Goal: Register for event/course

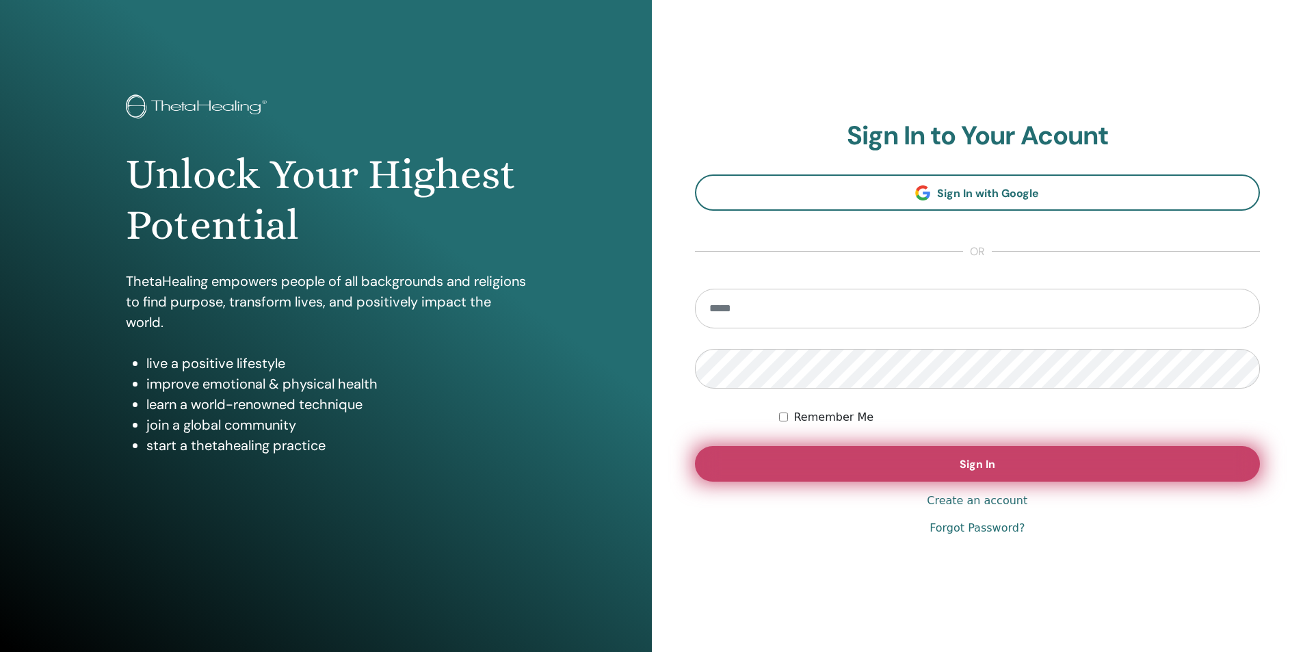
type input "**********"
click at [970, 468] on span "Sign In" at bounding box center [977, 464] width 36 height 14
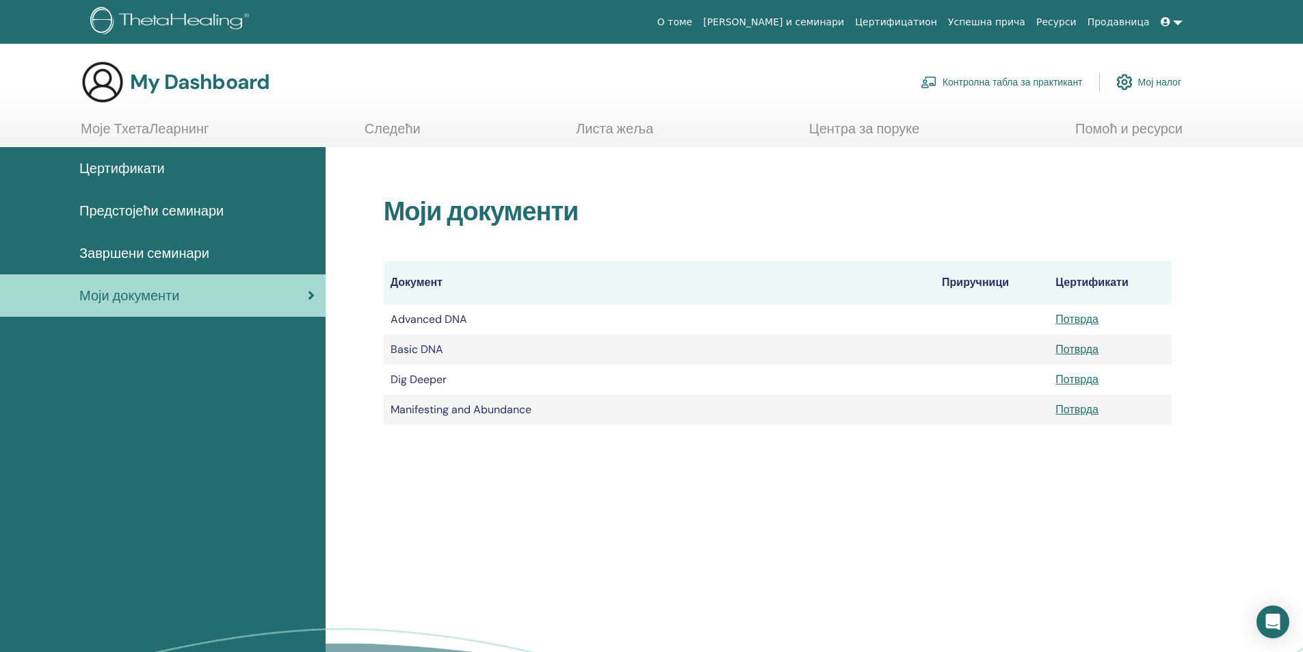
click at [191, 215] on span "Предстојећи семинари" at bounding box center [151, 210] width 144 height 21
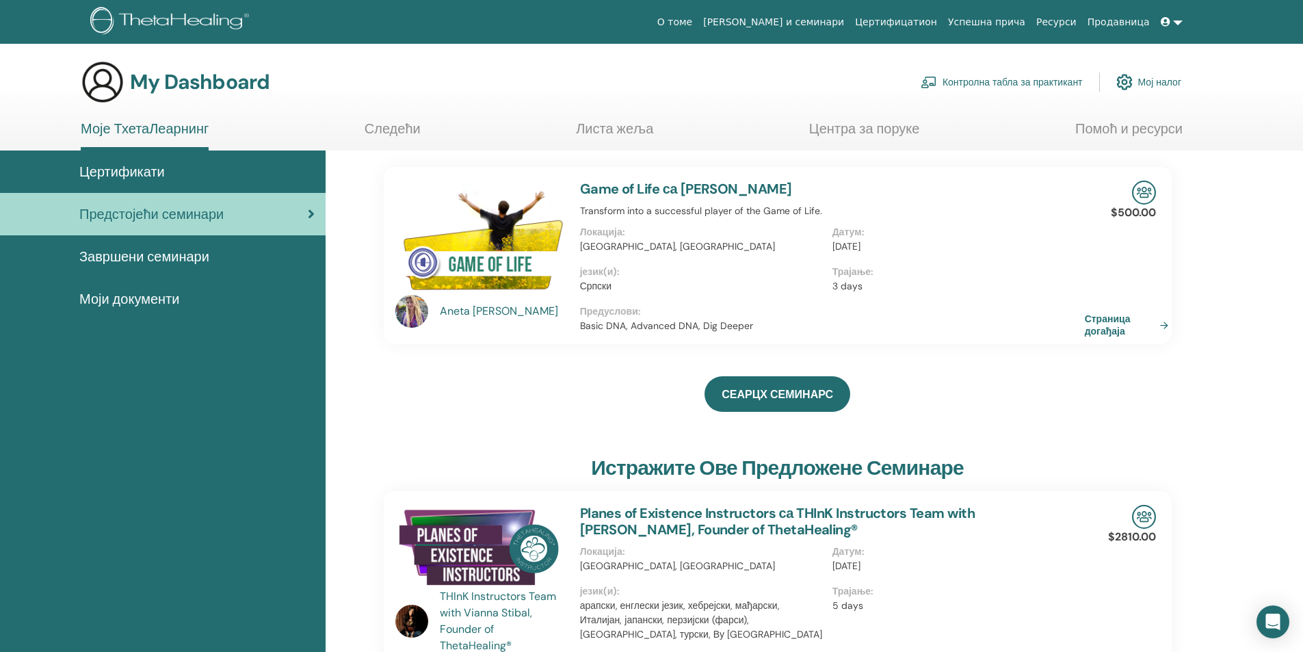
click at [684, 192] on link "Game of Life са Aneta Dimitrovski" at bounding box center [686, 189] width 212 height 18
click at [498, 255] on img at bounding box center [479, 240] width 168 height 118
click at [507, 309] on div "Aneta Dimitrovski" at bounding box center [503, 311] width 127 height 16
click at [1127, 319] on link "Страница догађаја" at bounding box center [1131, 324] width 89 height 25
click at [518, 309] on div "Aneta Dimitrovski" at bounding box center [503, 311] width 127 height 16
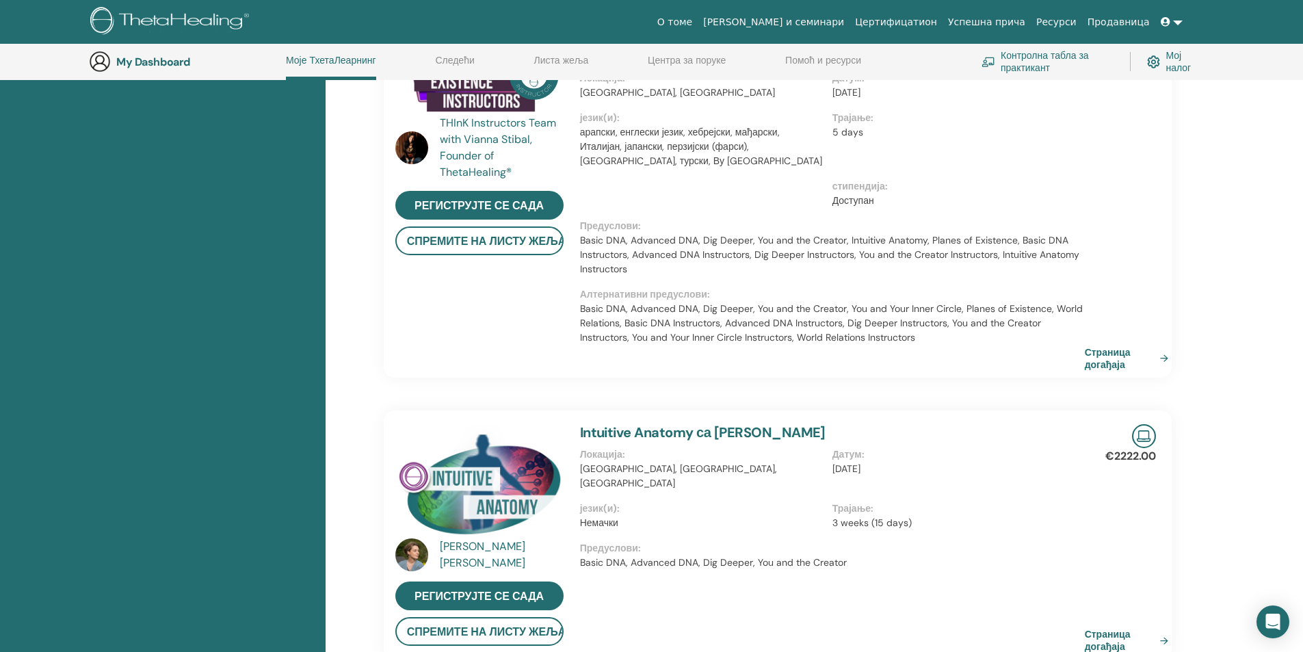
scroll to position [515, 0]
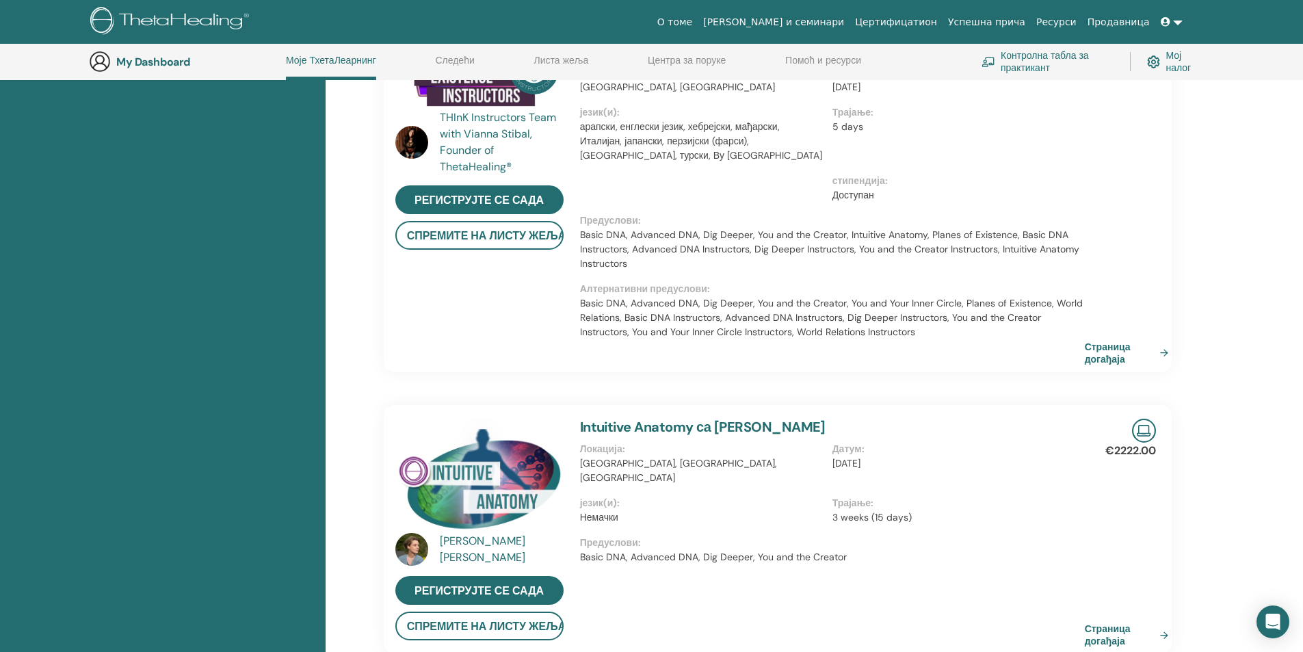
click at [491, 537] on div "Sandra Gallagher" at bounding box center [503, 549] width 127 height 33
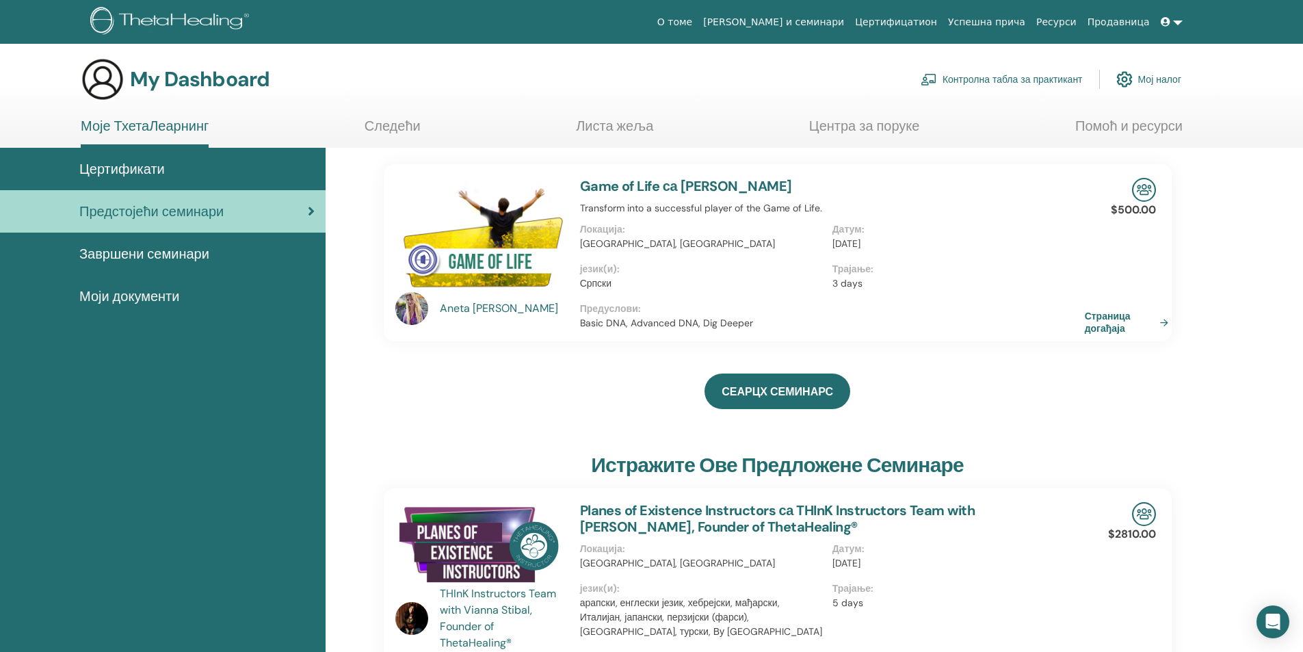
scroll to position [0, 0]
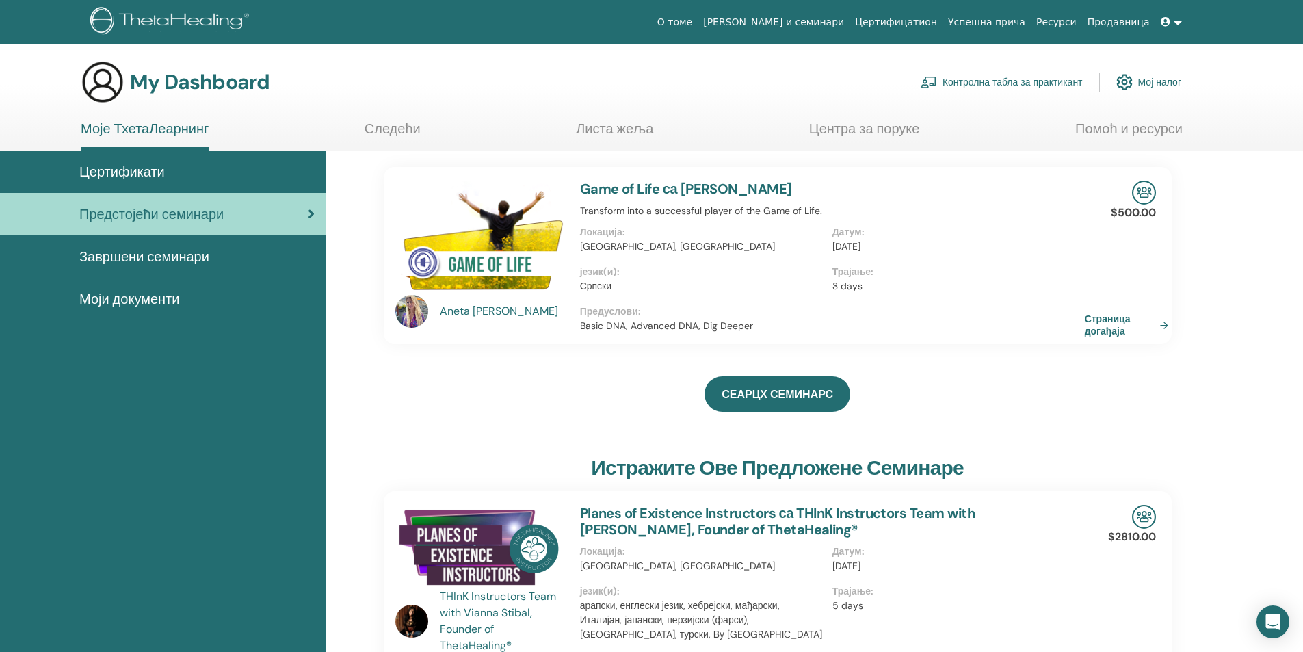
click at [491, 310] on div "Aneta Dimitrovski" at bounding box center [503, 311] width 127 height 16
click at [492, 253] on img at bounding box center [479, 240] width 168 height 118
click at [706, 192] on link "Game of Life са Aneta Dimitrovski" at bounding box center [686, 189] width 212 height 18
click at [1097, 328] on link "Страница догађаја" at bounding box center [1131, 324] width 89 height 25
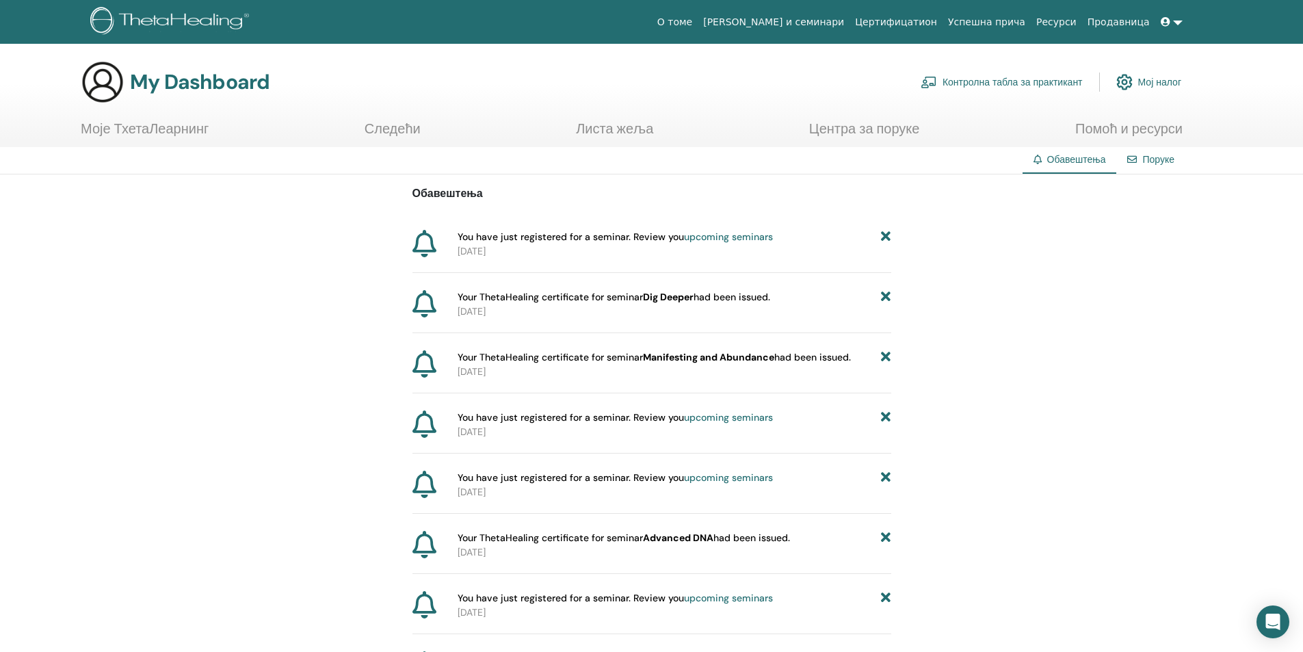
click at [888, 123] on link "Центра за поруке" at bounding box center [864, 133] width 111 height 27
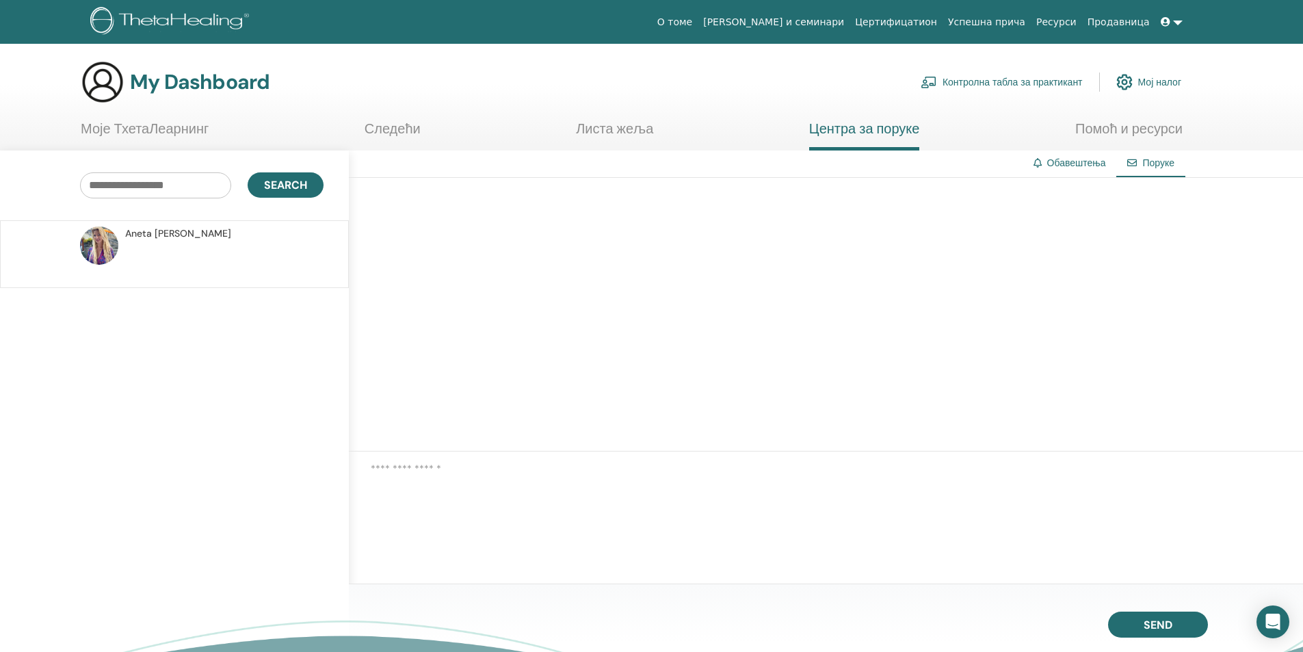
click at [503, 260] on div at bounding box center [826, 315] width 954 height 274
click at [650, 122] on link "Листа жеља" at bounding box center [614, 133] width 77 height 27
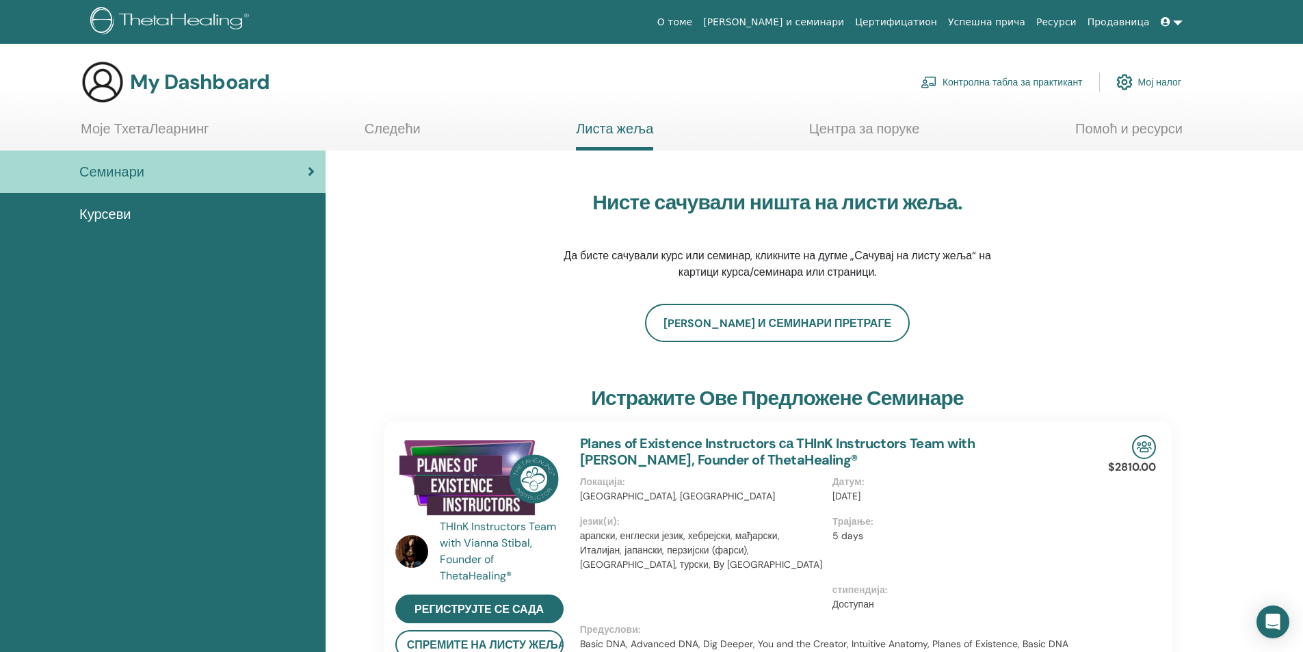
click at [410, 138] on link "Следећи" at bounding box center [392, 133] width 56 height 27
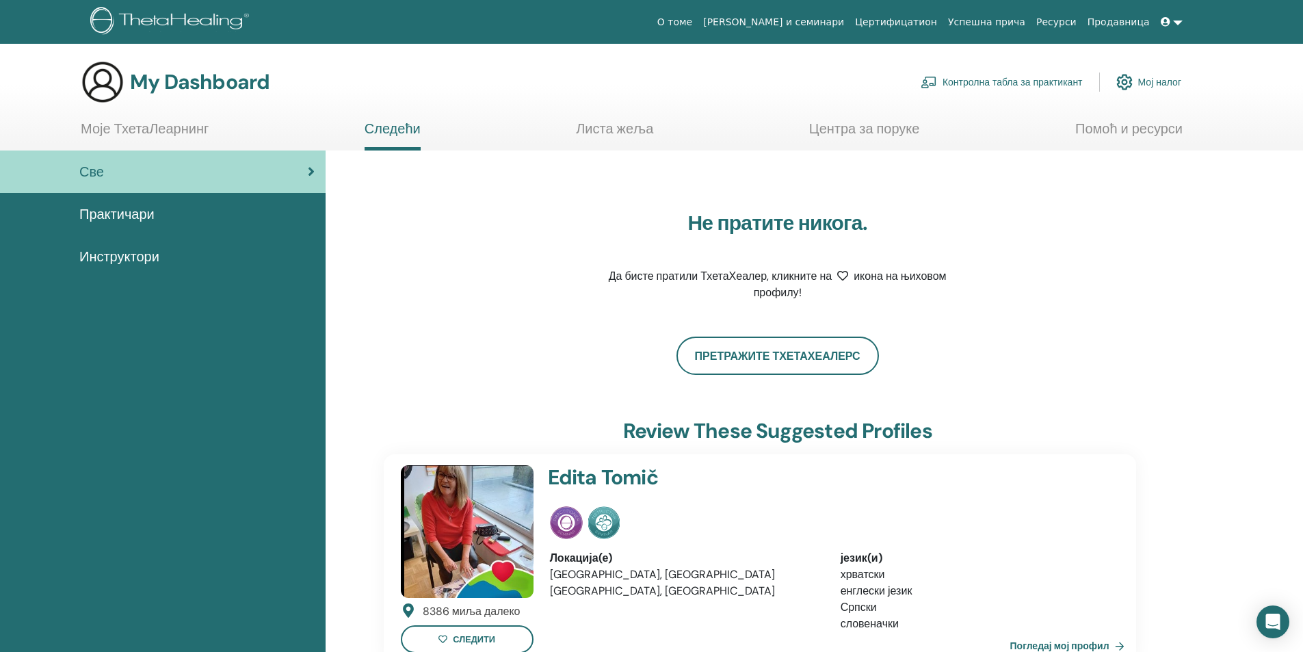
click at [187, 132] on link "Моје ТхетаЛеарнинг" at bounding box center [145, 133] width 128 height 27
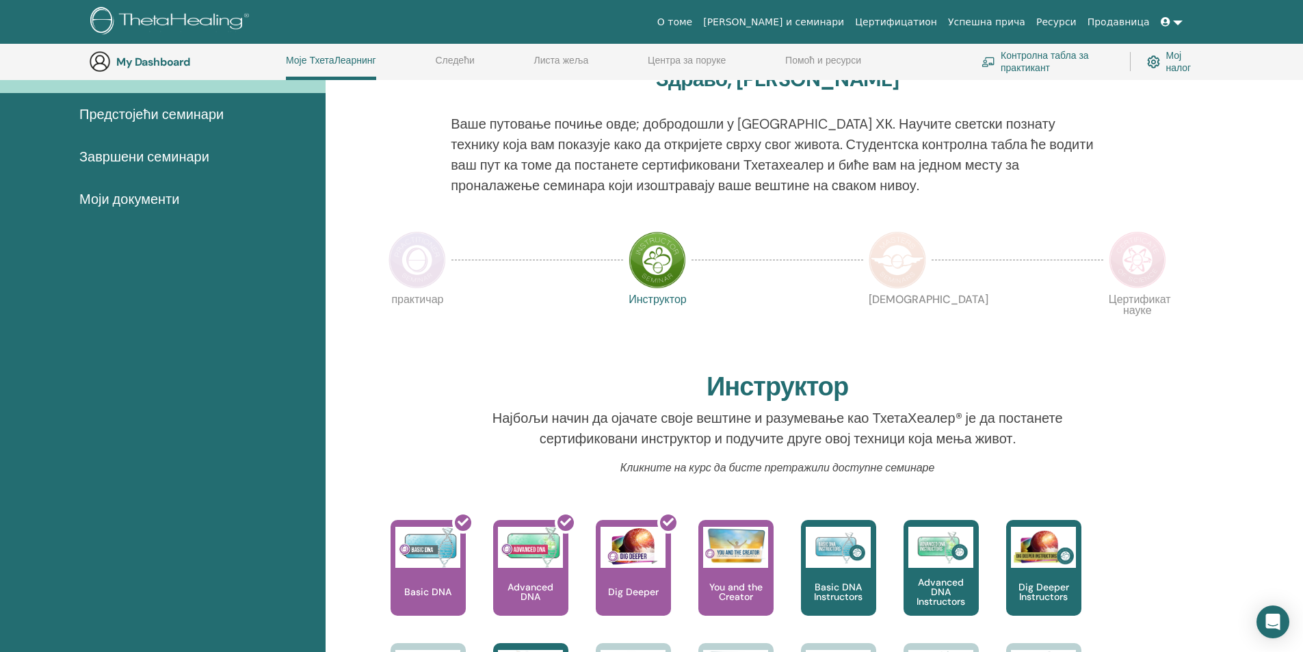
scroll to position [105, 0]
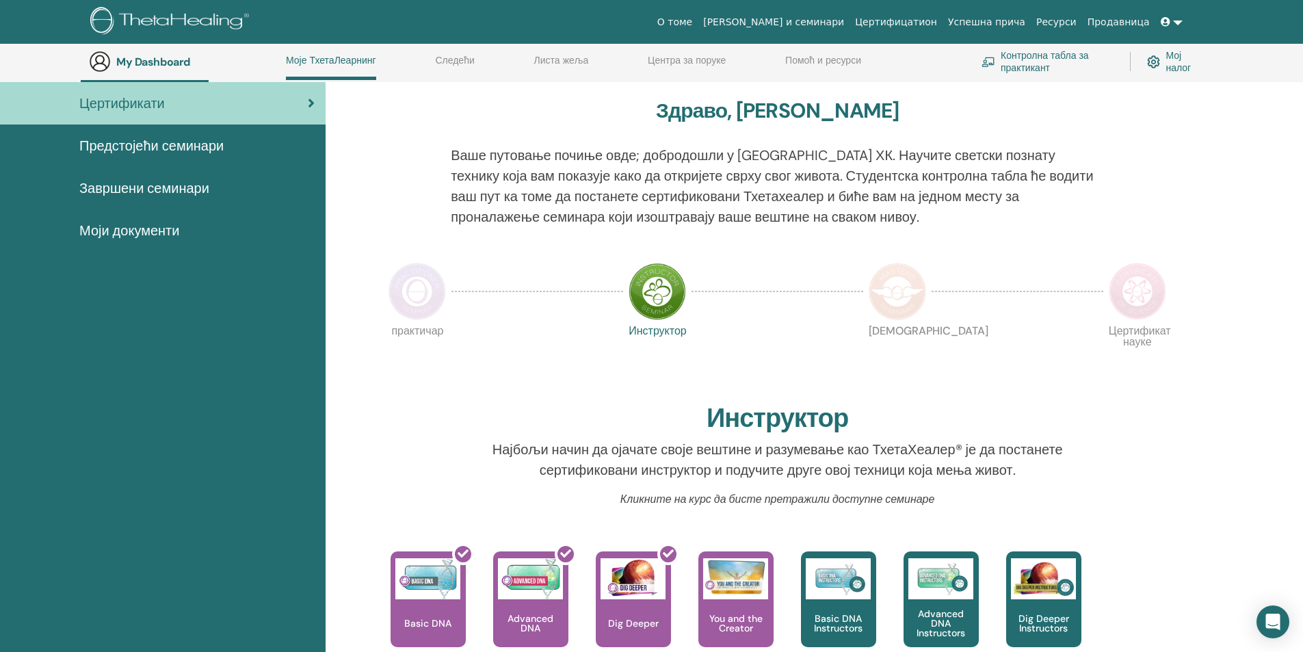
click at [416, 290] on img at bounding box center [416, 291] width 57 height 57
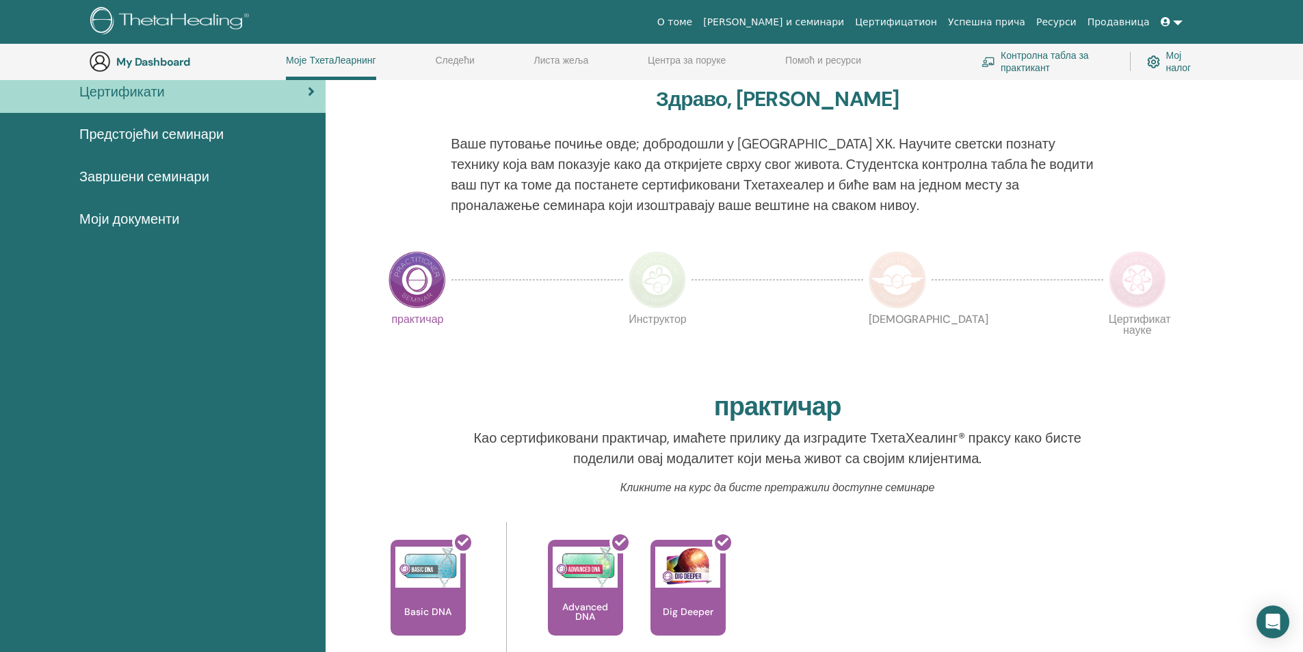
scroll to position [105, 0]
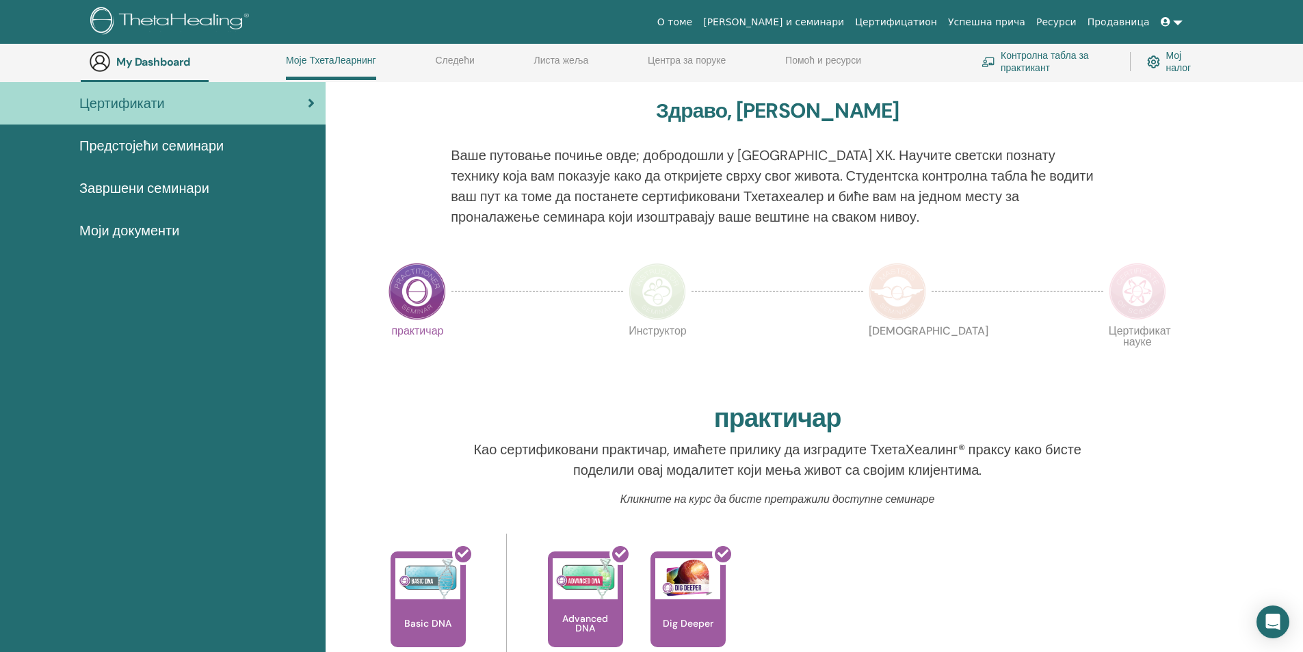
click at [665, 289] on img at bounding box center [656, 291] width 57 height 57
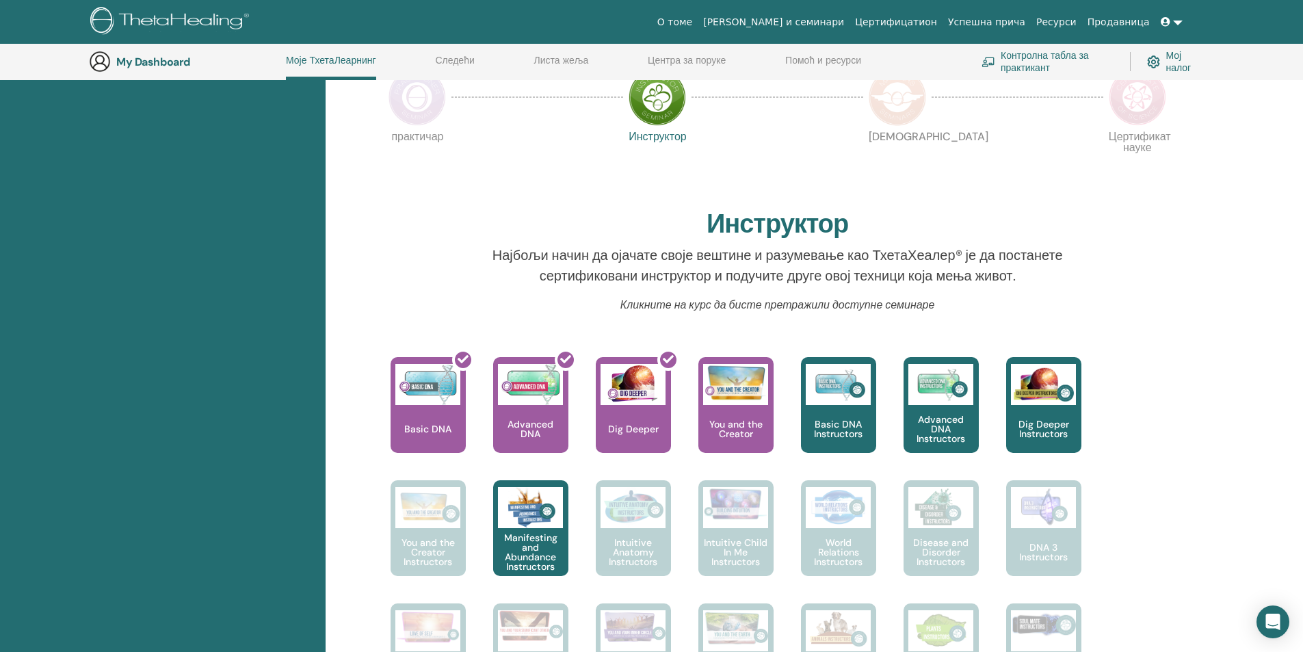
scroll to position [173, 0]
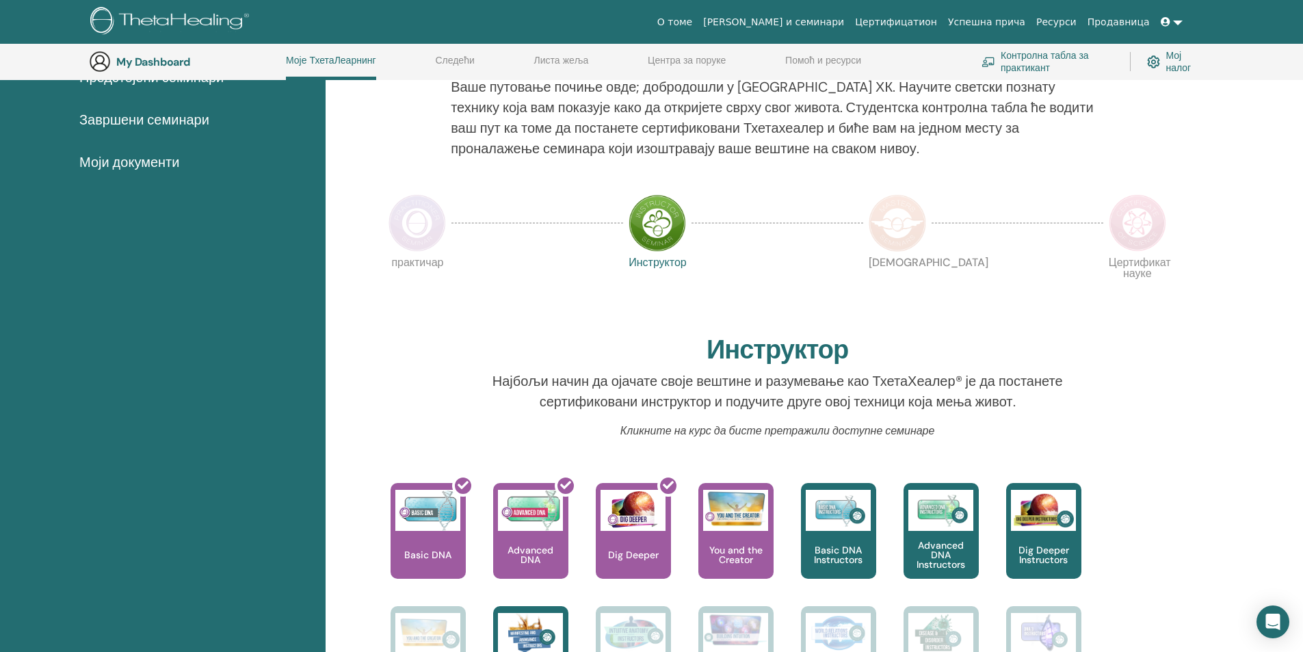
click at [898, 232] on img at bounding box center [896, 222] width 57 height 57
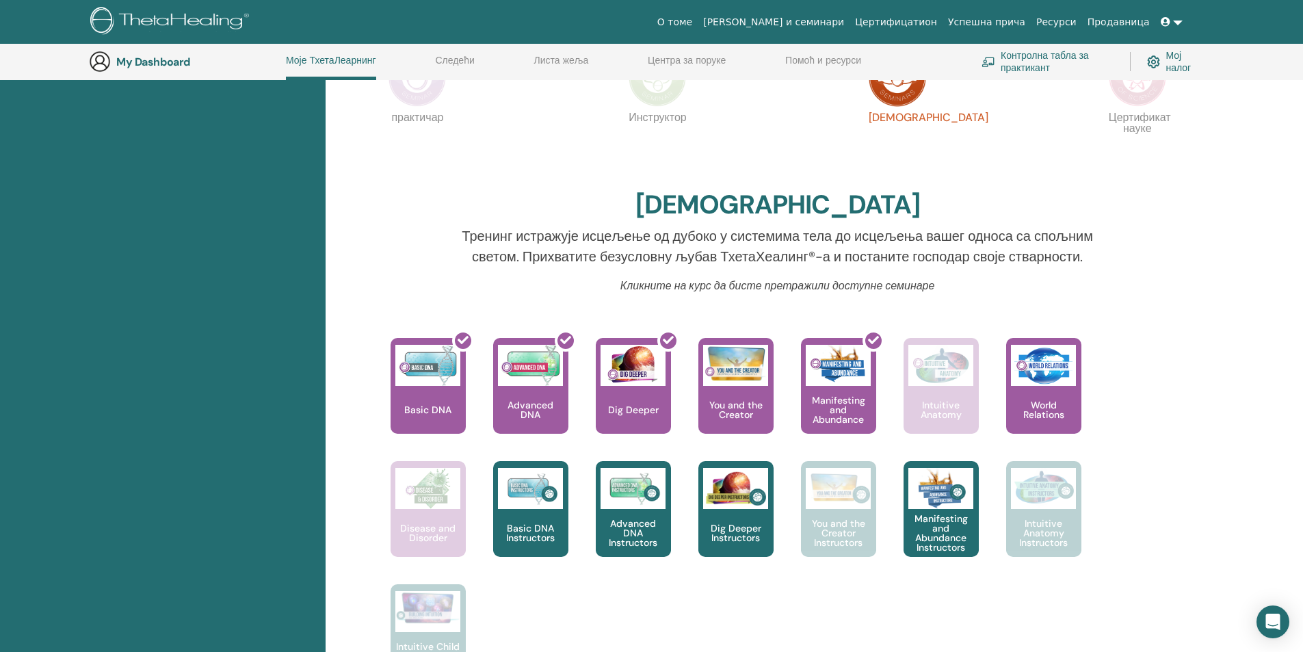
scroll to position [310, 0]
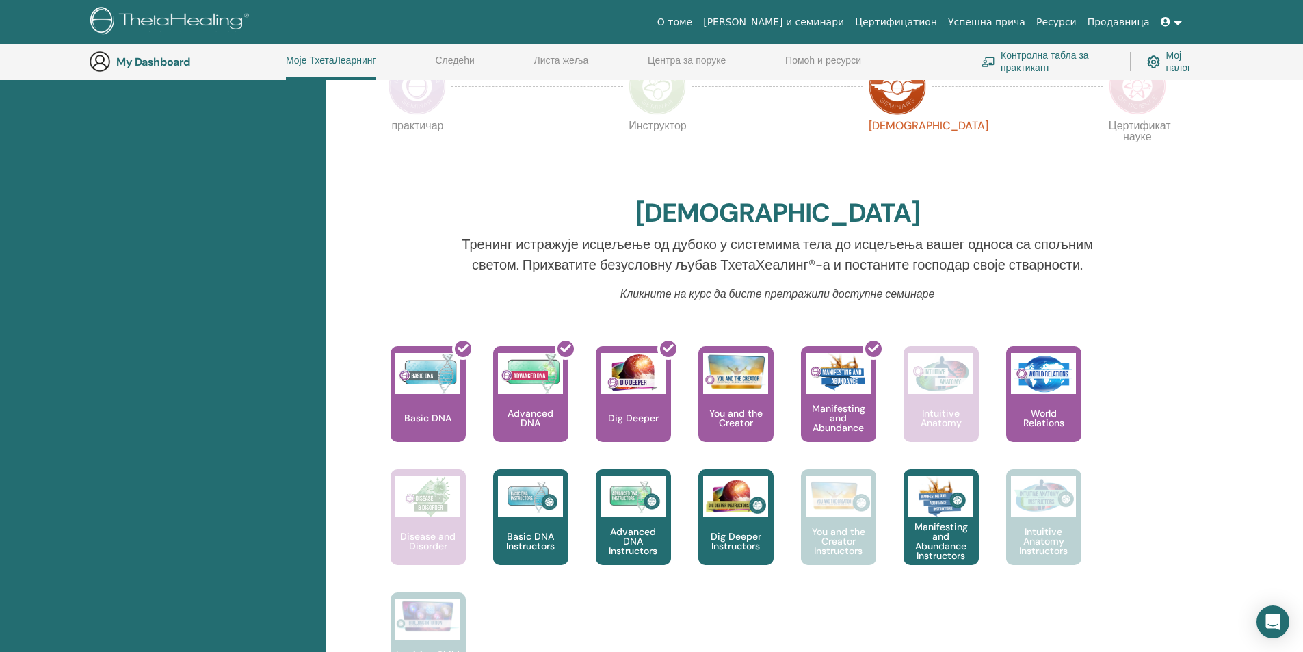
click at [1131, 100] on img at bounding box center [1136, 85] width 57 height 57
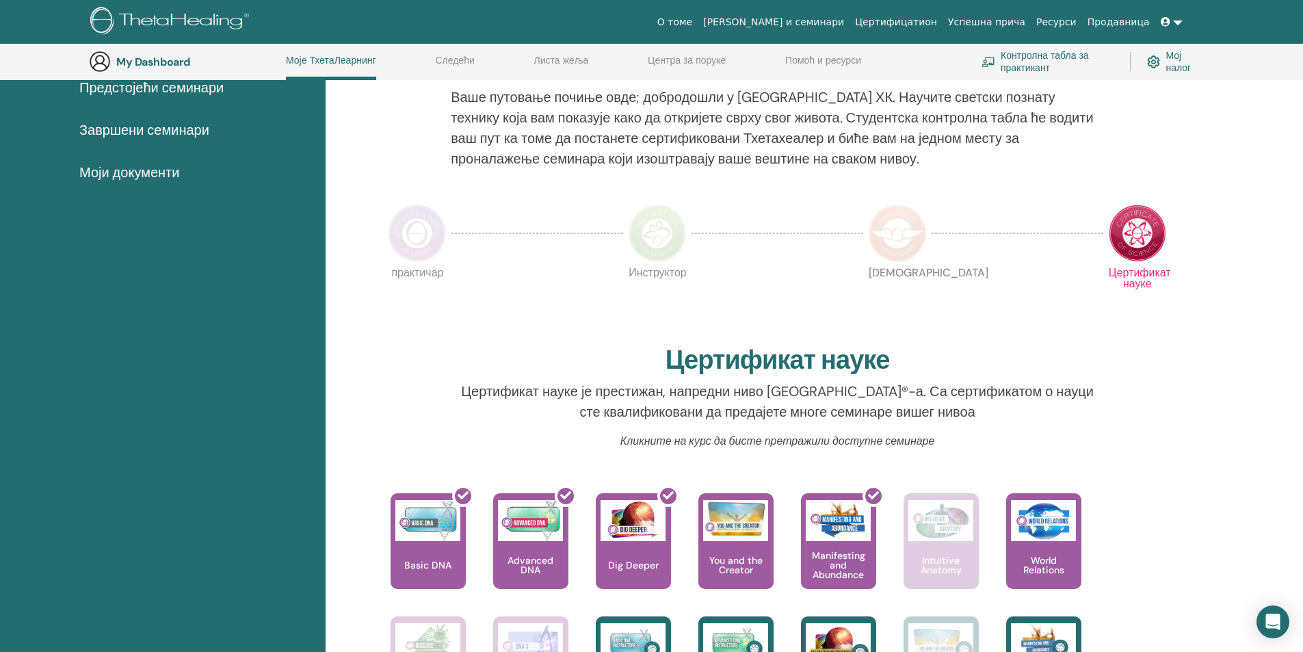
scroll to position [105, 0]
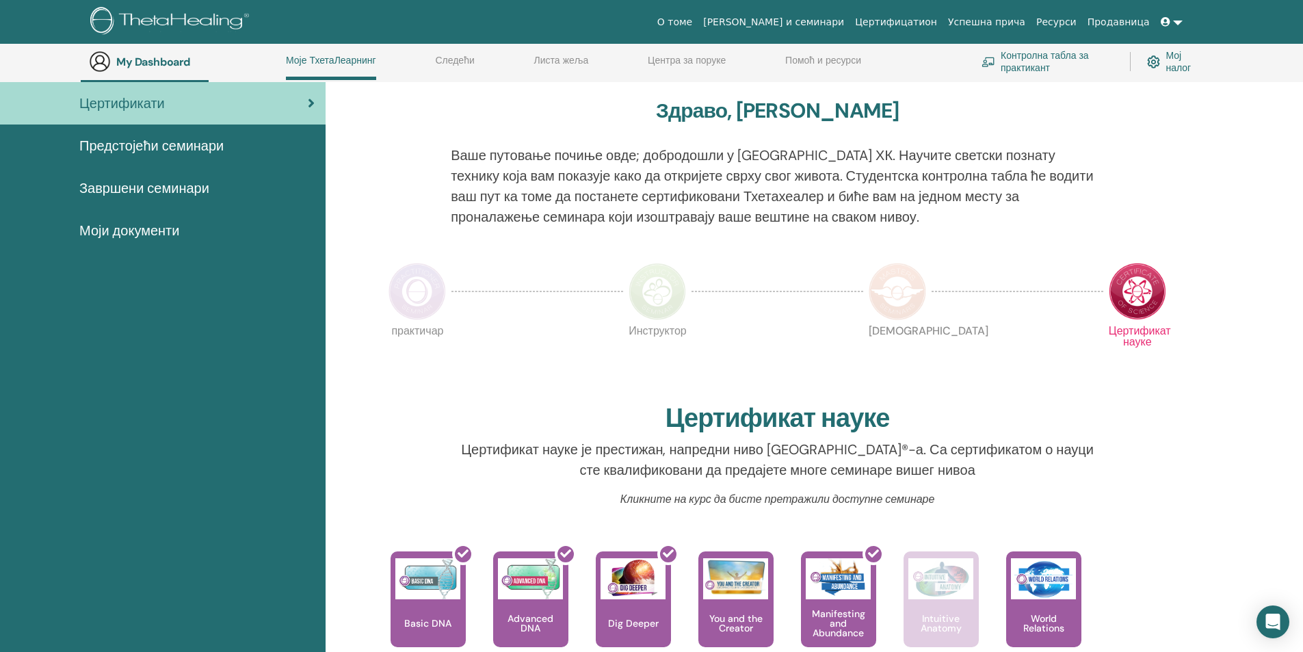
click at [427, 293] on img at bounding box center [416, 291] width 57 height 57
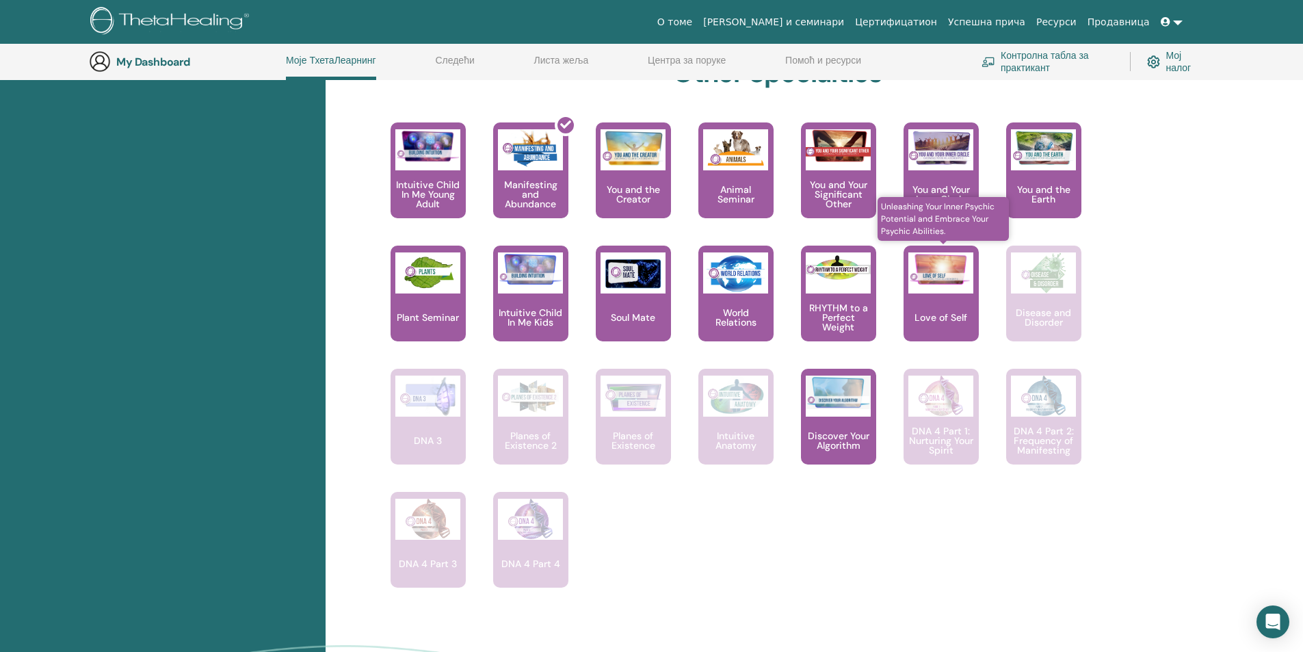
scroll to position [720, 0]
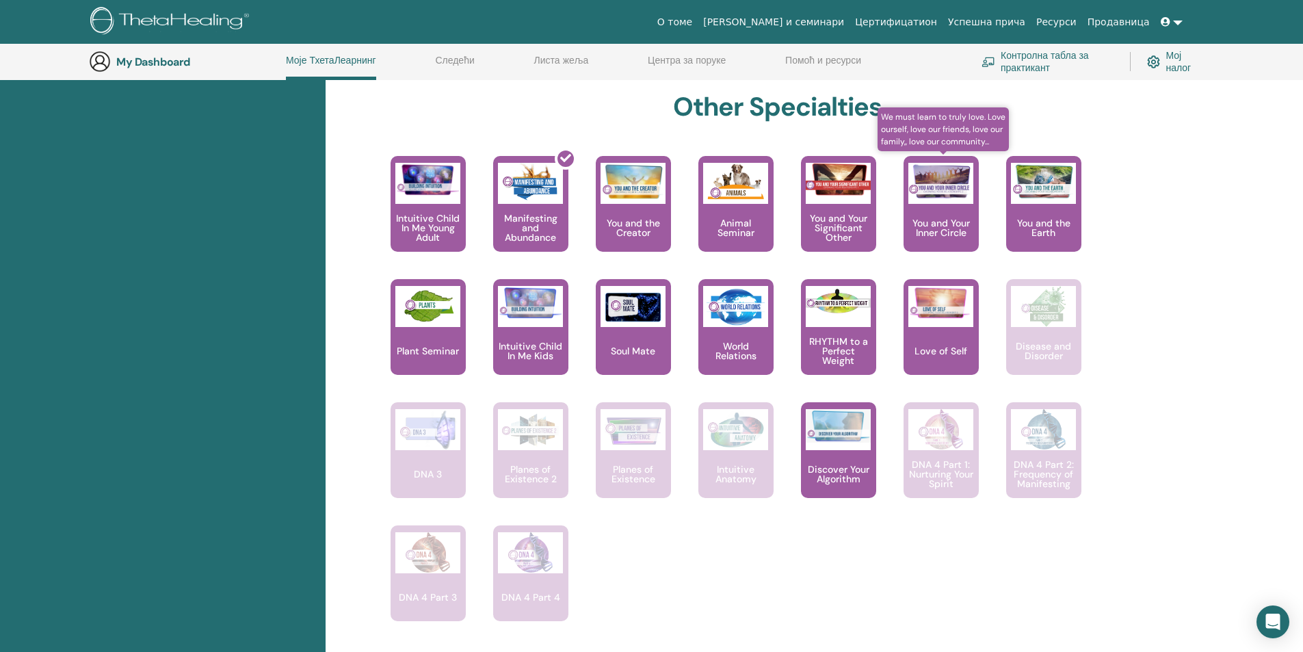
click at [959, 227] on p "You and Your Inner Circle" at bounding box center [940, 227] width 75 height 19
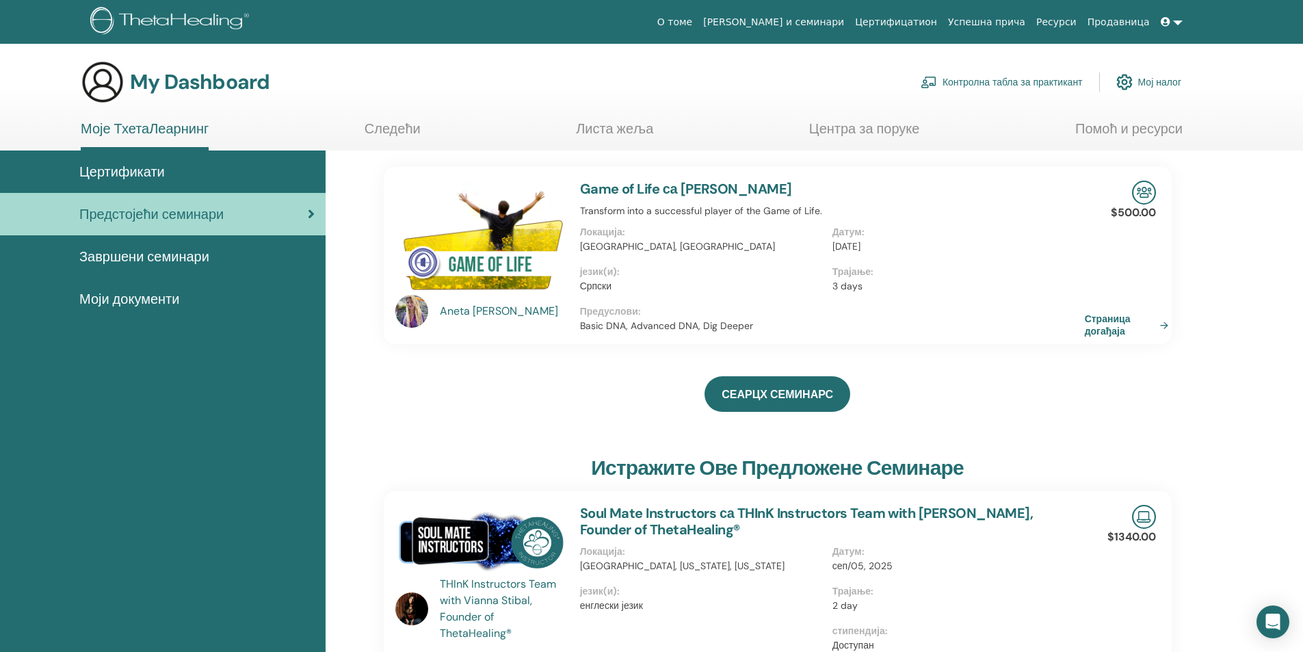
click at [494, 310] on div "[PERSON_NAME]" at bounding box center [503, 311] width 127 height 16
click at [1113, 328] on link "Страница догађаја" at bounding box center [1131, 324] width 89 height 25
